Goal: Task Accomplishment & Management: Manage account settings

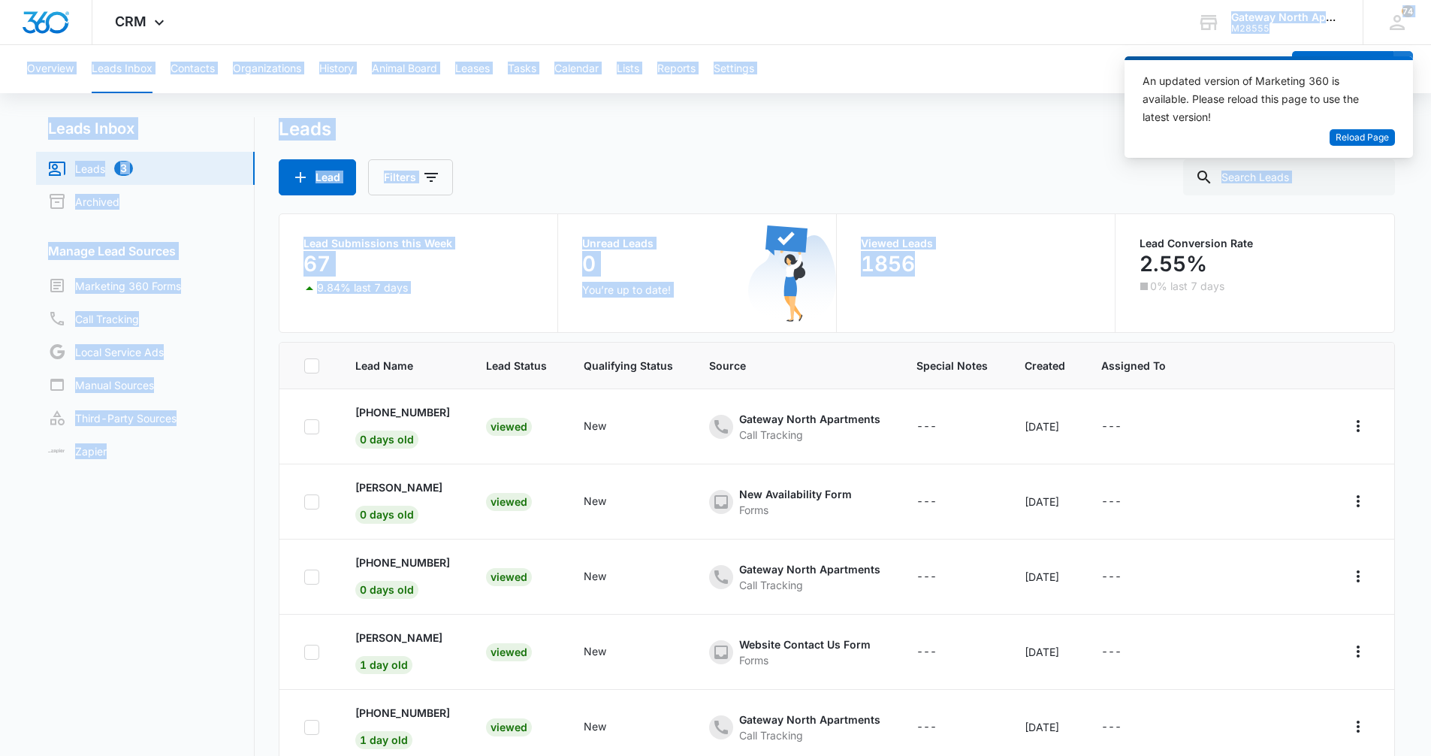
drag, startPoint x: 916, startPoint y: -26, endPoint x: 869, endPoint y: -26, distance: 47.3
click at [869, 0] on html "CRM Apps Reputation Websites Forms CRM Email Social Content Ads Intelligence Fi…" at bounding box center [715, 378] width 1431 height 756
click at [504, 129] on div "Leads" at bounding box center [837, 129] width 1117 height 24
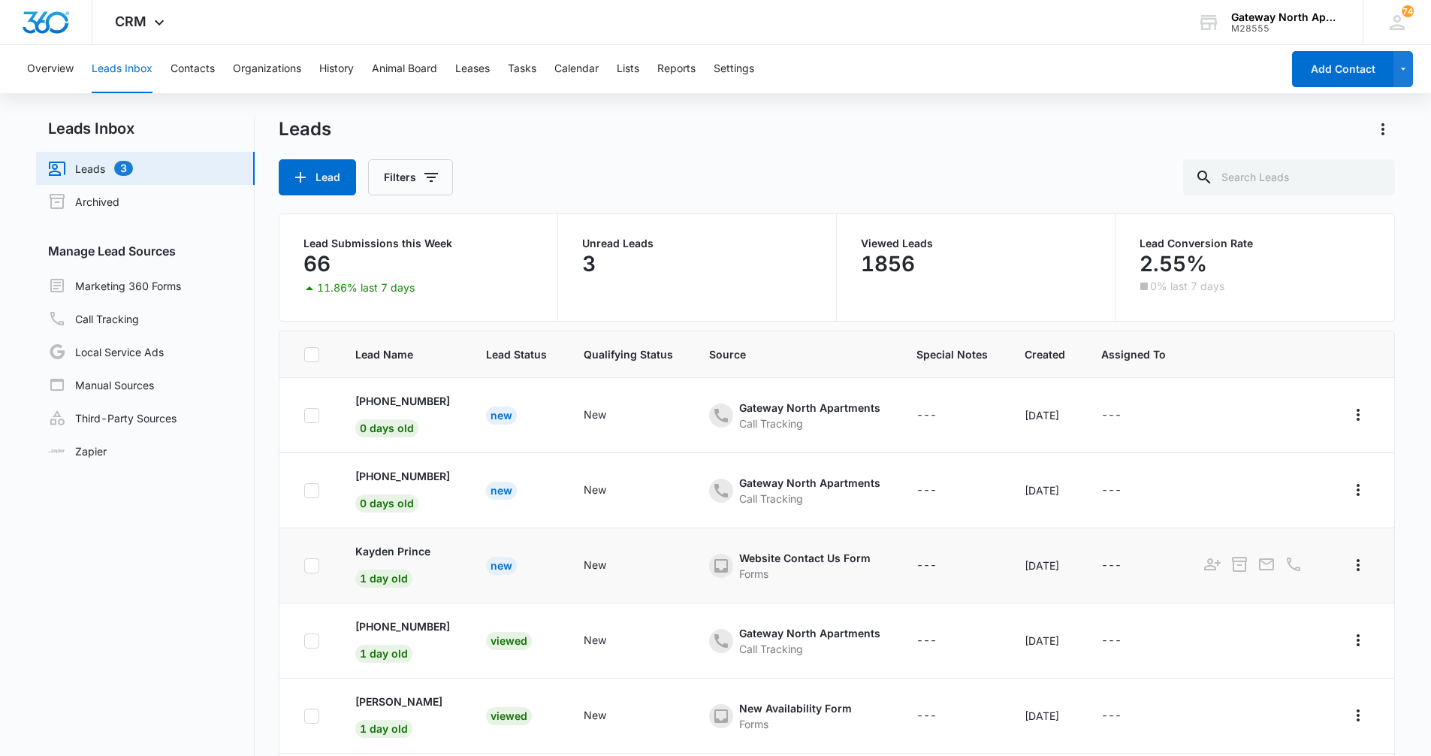
click at [632, 572] on div "New" at bounding box center [628, 566] width 89 height 18
click at [712, 560] on icon at bounding box center [721, 566] width 18 height 18
click at [714, 571] on icon at bounding box center [721, 566] width 14 height 14
click at [400, 551] on p "Kayden Prince" at bounding box center [392, 551] width 75 height 16
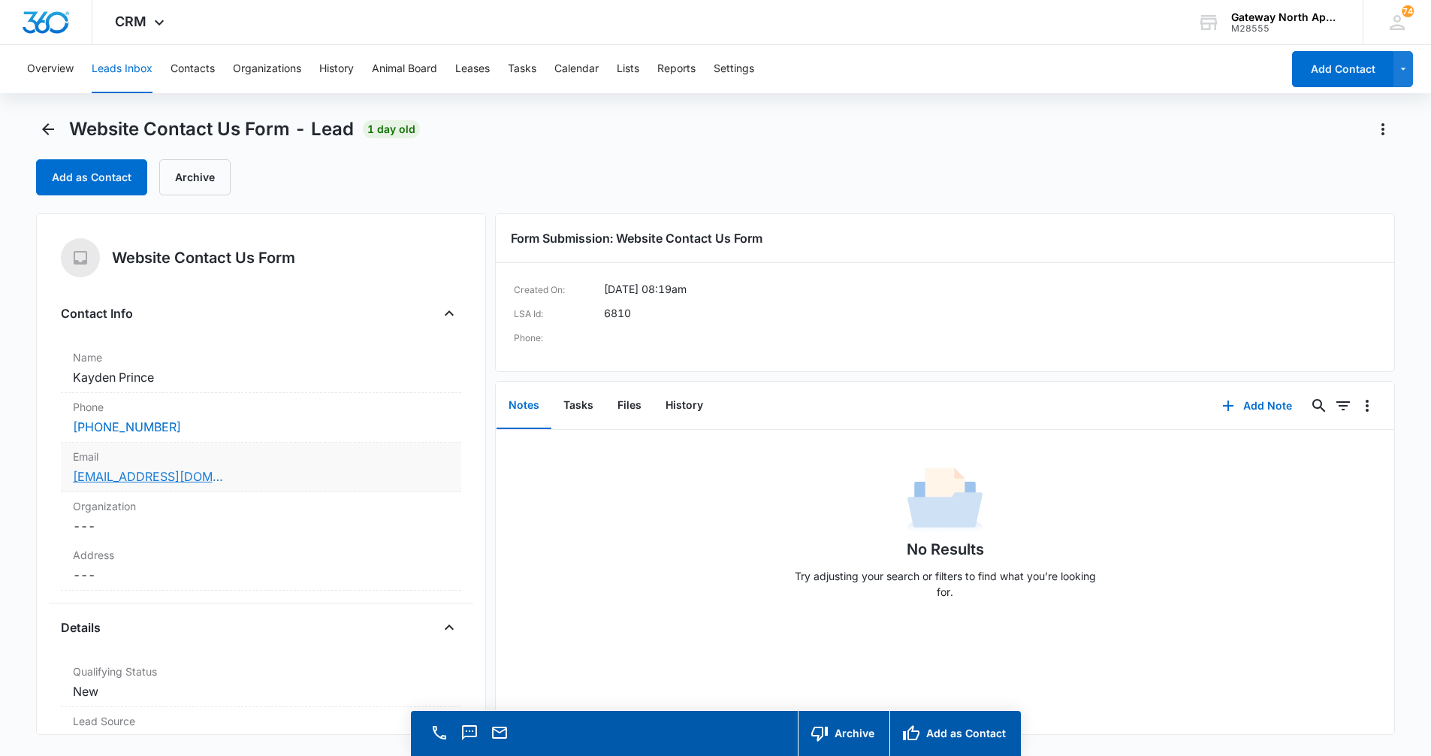
click at [161, 475] on link "kayden.noelle29@gmail.com" at bounding box center [148, 476] width 150 height 18
click at [179, 478] on link "kayden.noelle29@gmail.com" at bounding box center [148, 476] width 150 height 18
